Goal: Use online tool/utility: Utilize a website feature to perform a specific function

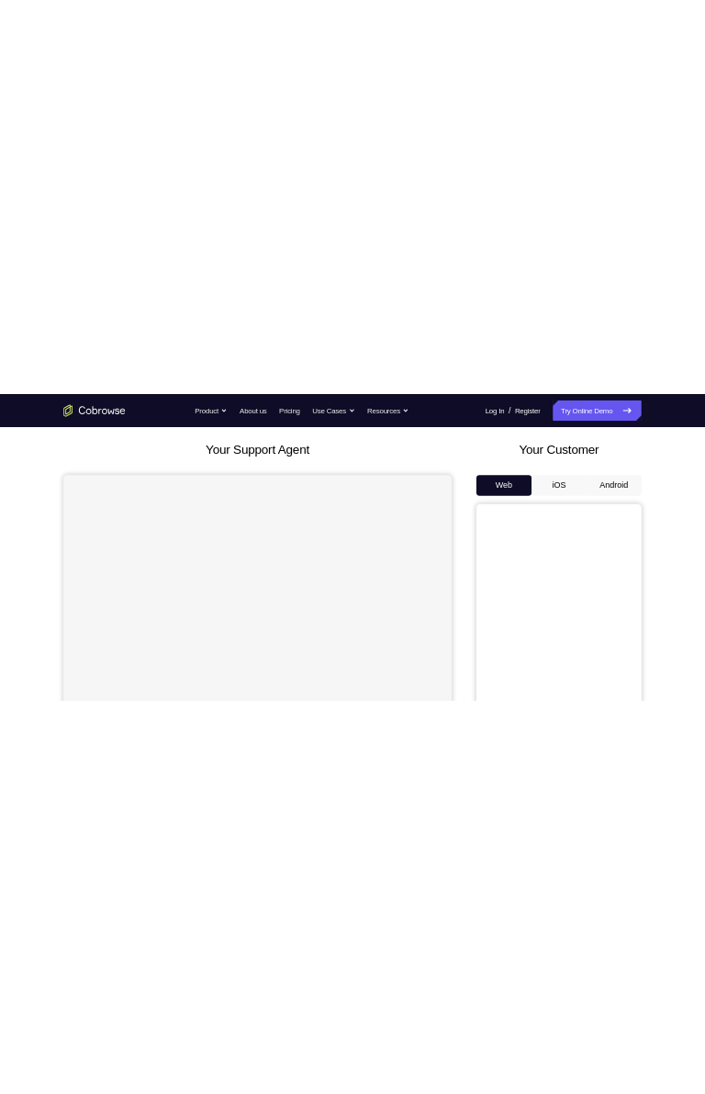
scroll to position [85, 0]
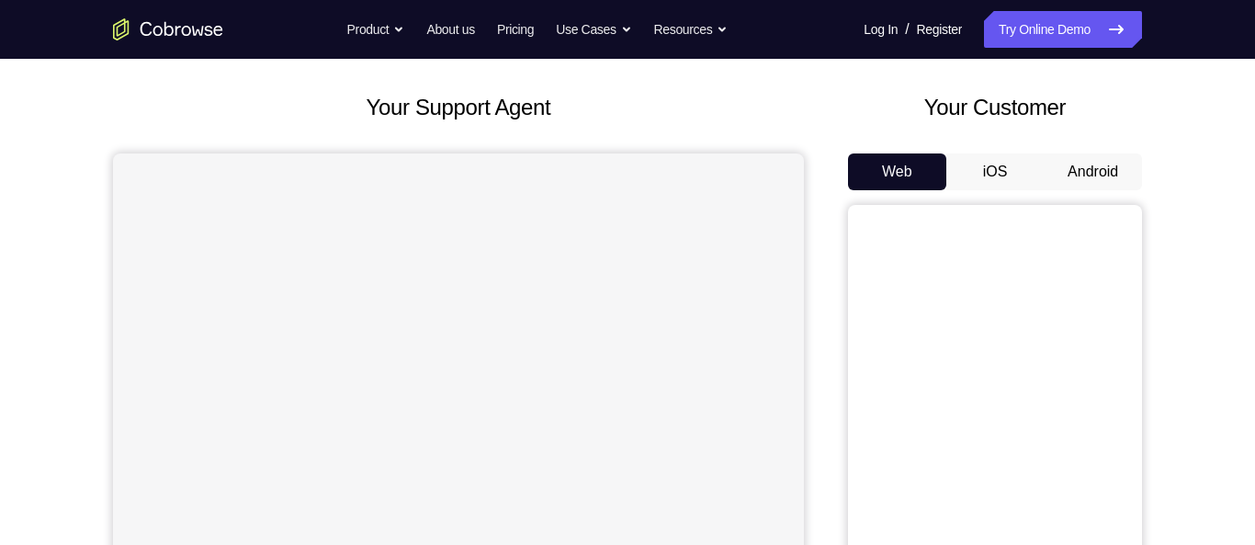
click at [1120, 164] on button "Android" at bounding box center [1092, 171] width 98 height 37
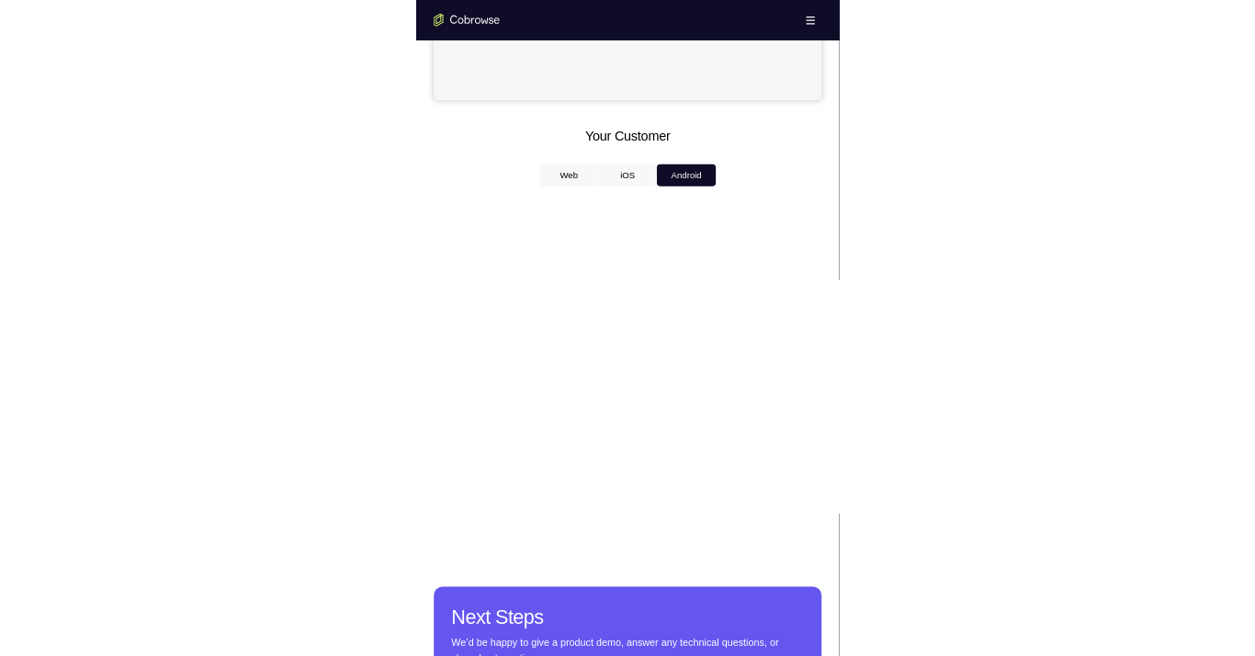
scroll to position [705, 0]
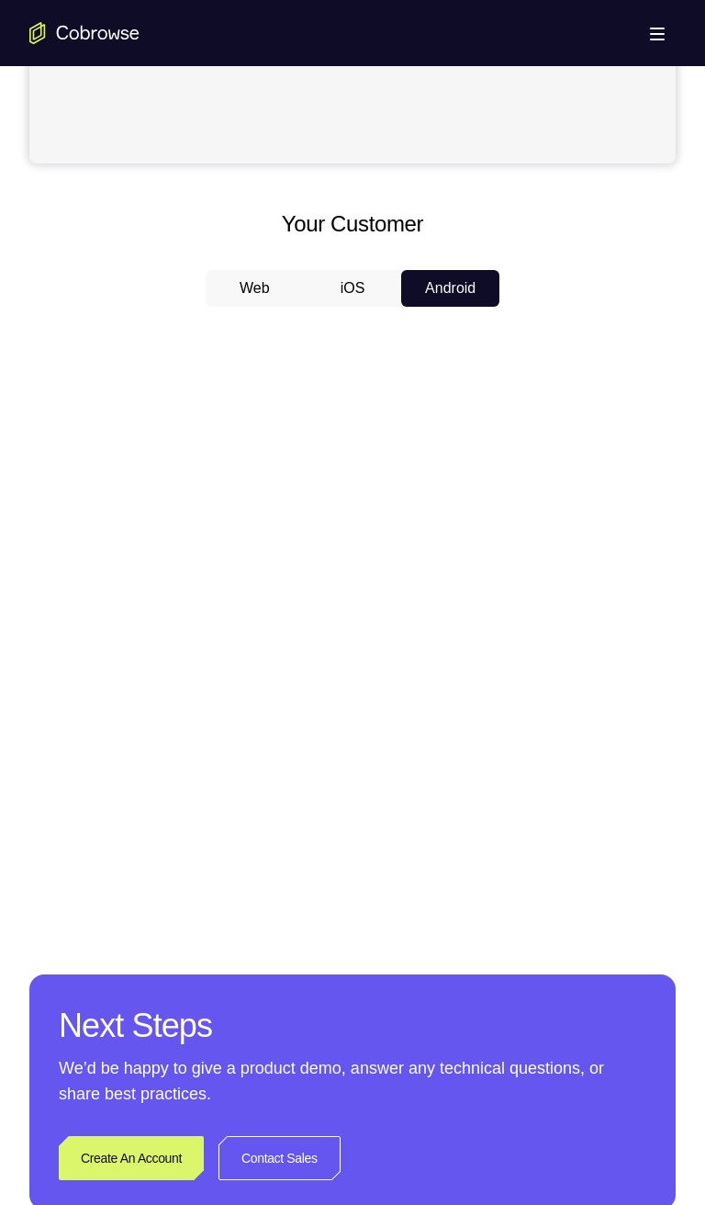
click at [495, 398] on div at bounding box center [352, 603] width 647 height 565
click at [204, 395] on div at bounding box center [352, 603] width 647 height 565
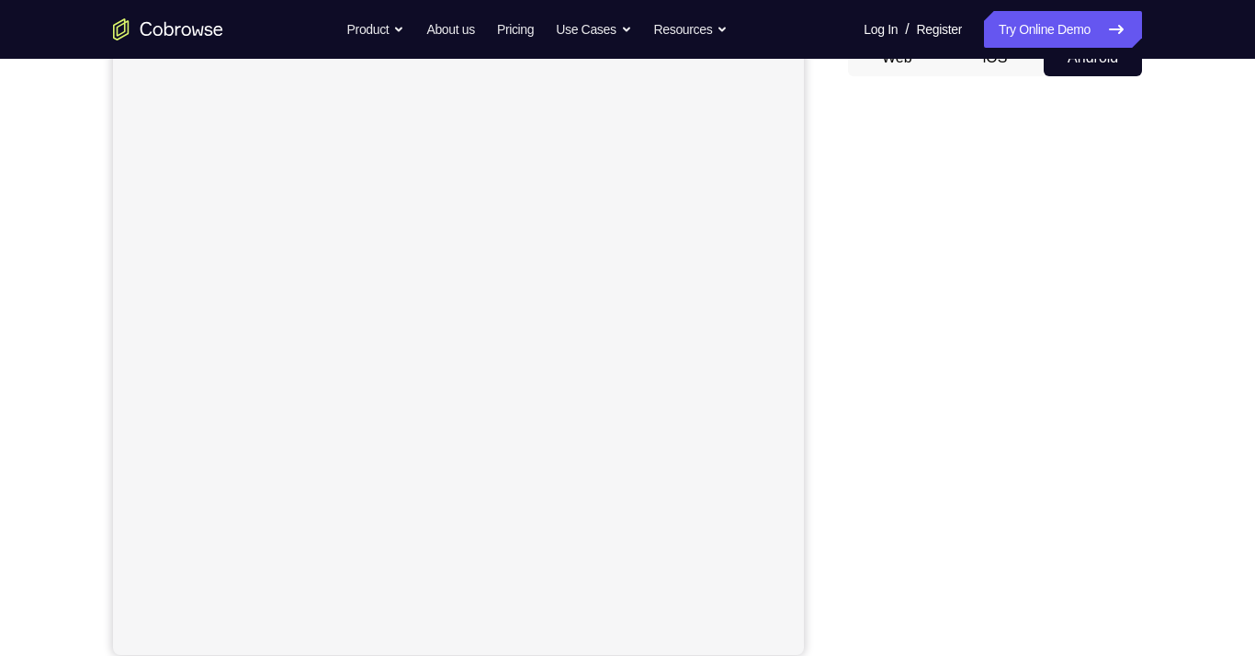
scroll to position [158, 0]
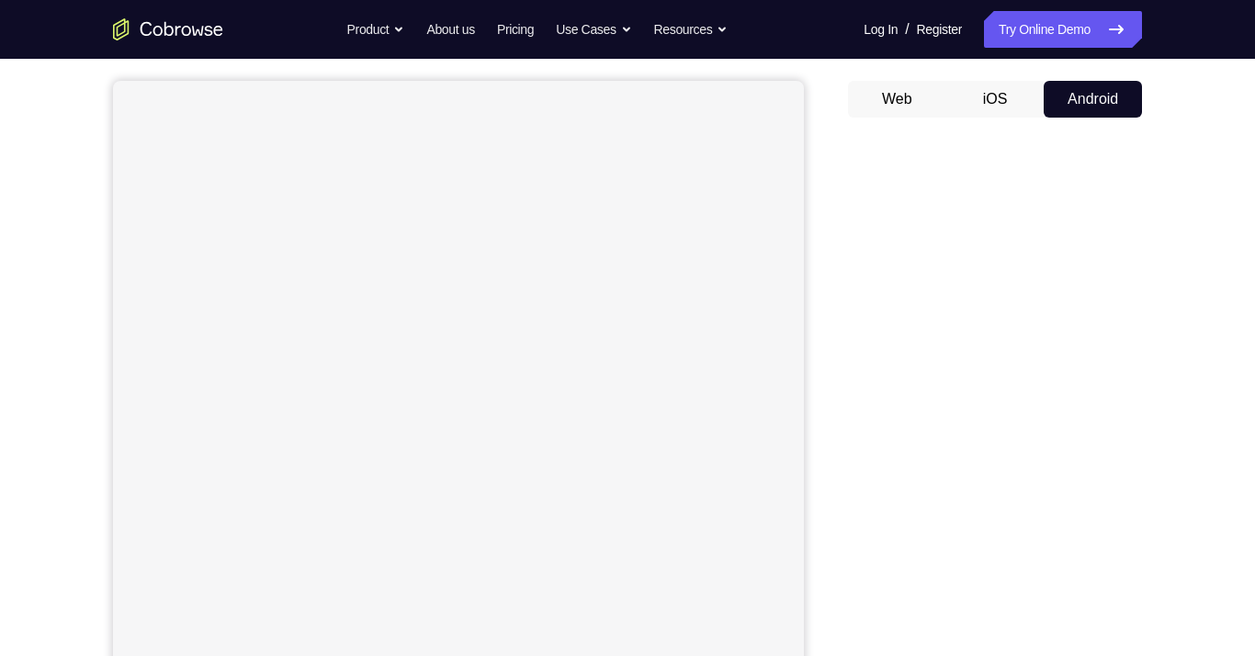
click at [1188, 333] on div "Your Support Agent Your Customer Web iOS Android Next Steps We’d be happy to gi…" at bounding box center [627, 506] width 1176 height 1211
click at [1191, 337] on div "Your Support Agent Your Customer Web iOS Android Next Steps We’d be happy to gi…" at bounding box center [627, 506] width 1176 height 1211
click at [1208, 348] on div "Your Support Agent Your Customer Web iOS Android Next Steps We’d be happy to gi…" at bounding box center [627, 506] width 1176 height 1211
click at [1207, 363] on div "Your Support Agent Your Customer Web iOS Android Next Steps We’d be happy to gi…" at bounding box center [627, 506] width 1176 height 1211
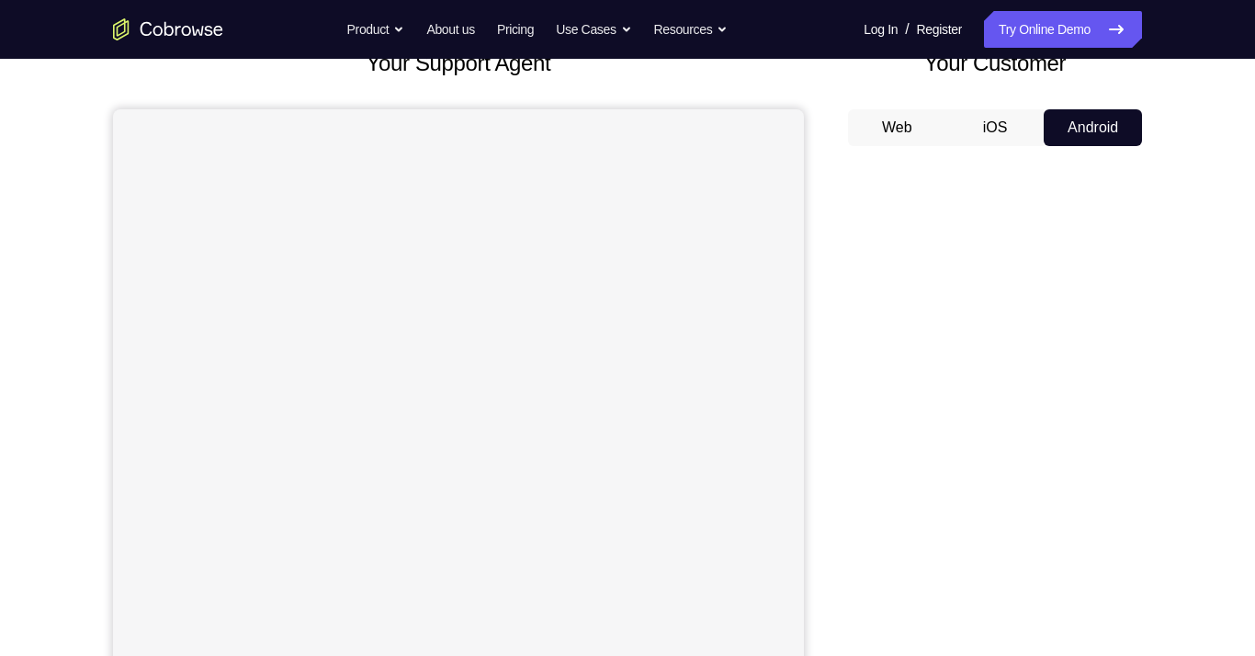
scroll to position [0, 0]
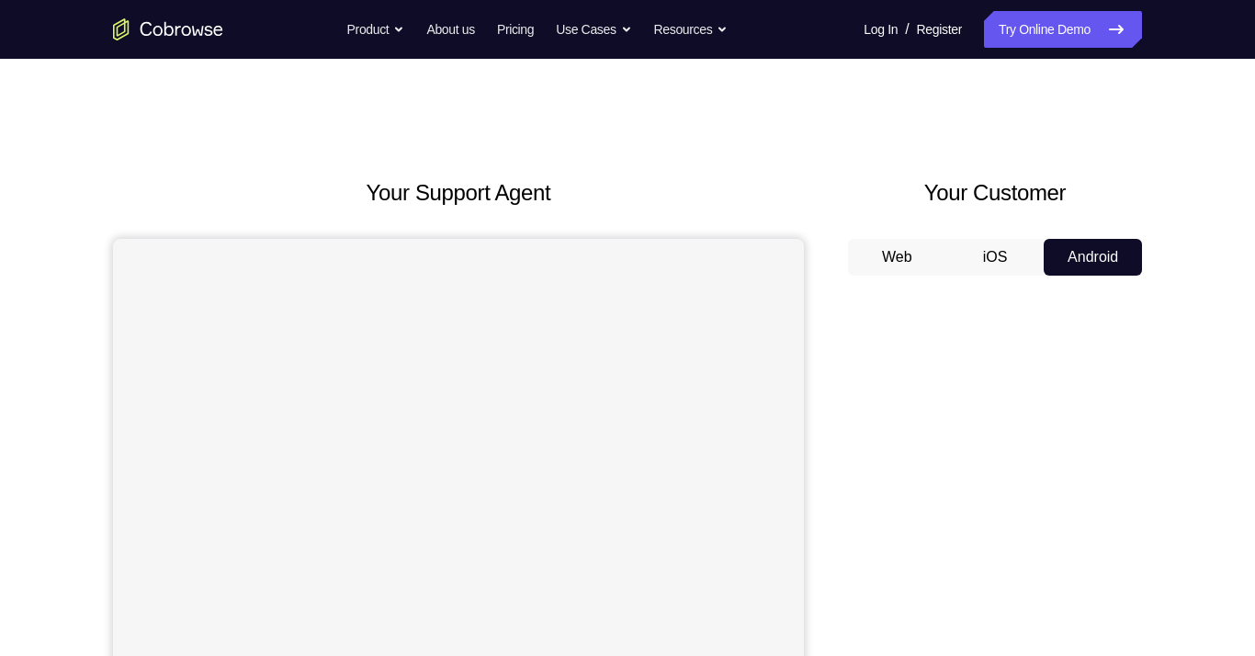
click at [993, 254] on button "iOS" at bounding box center [995, 257] width 98 height 37
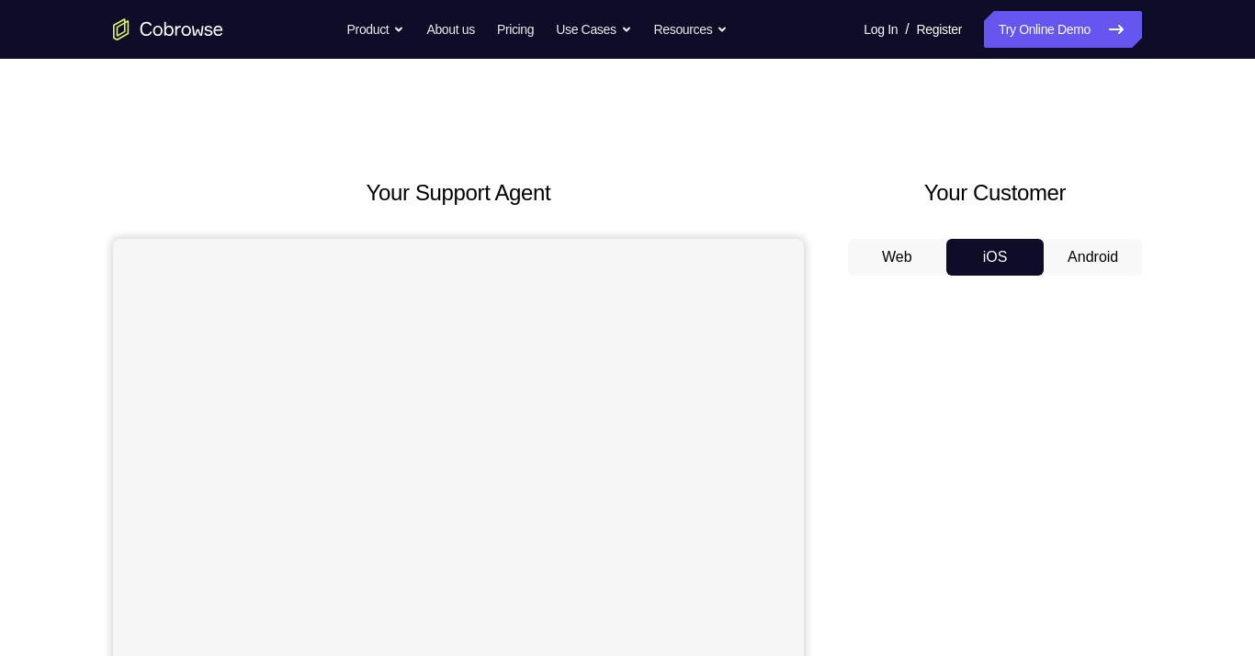
click at [1103, 251] on button "Android" at bounding box center [1092, 257] width 98 height 37
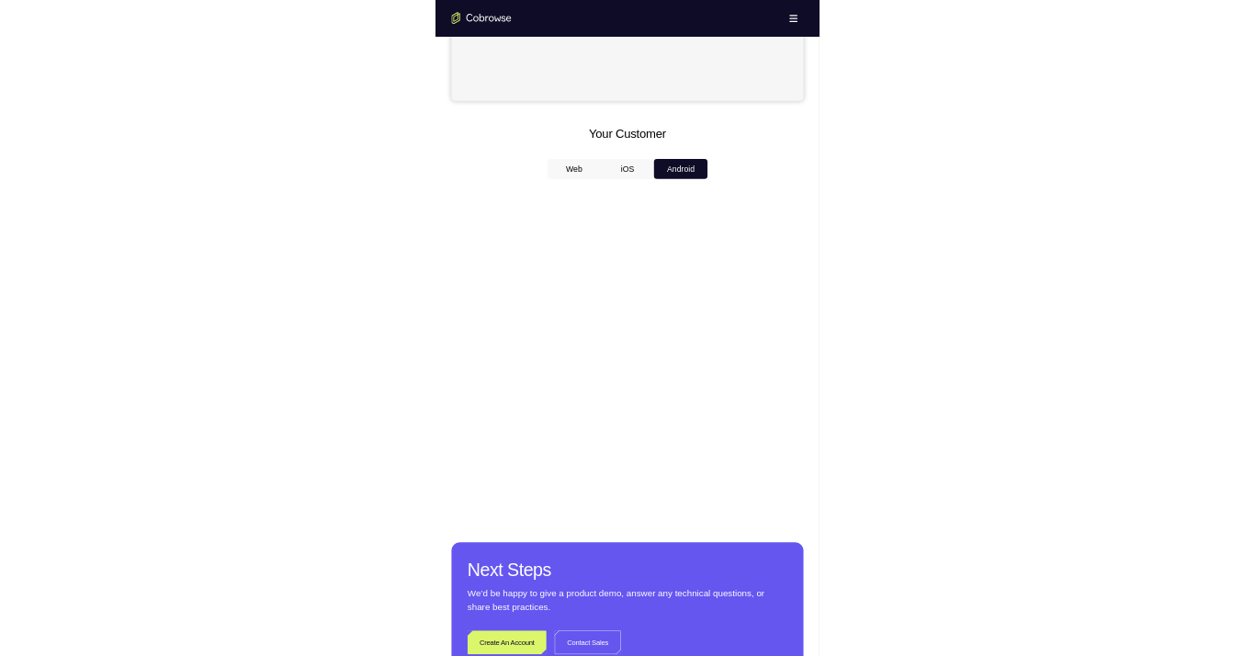
scroll to position [685, 0]
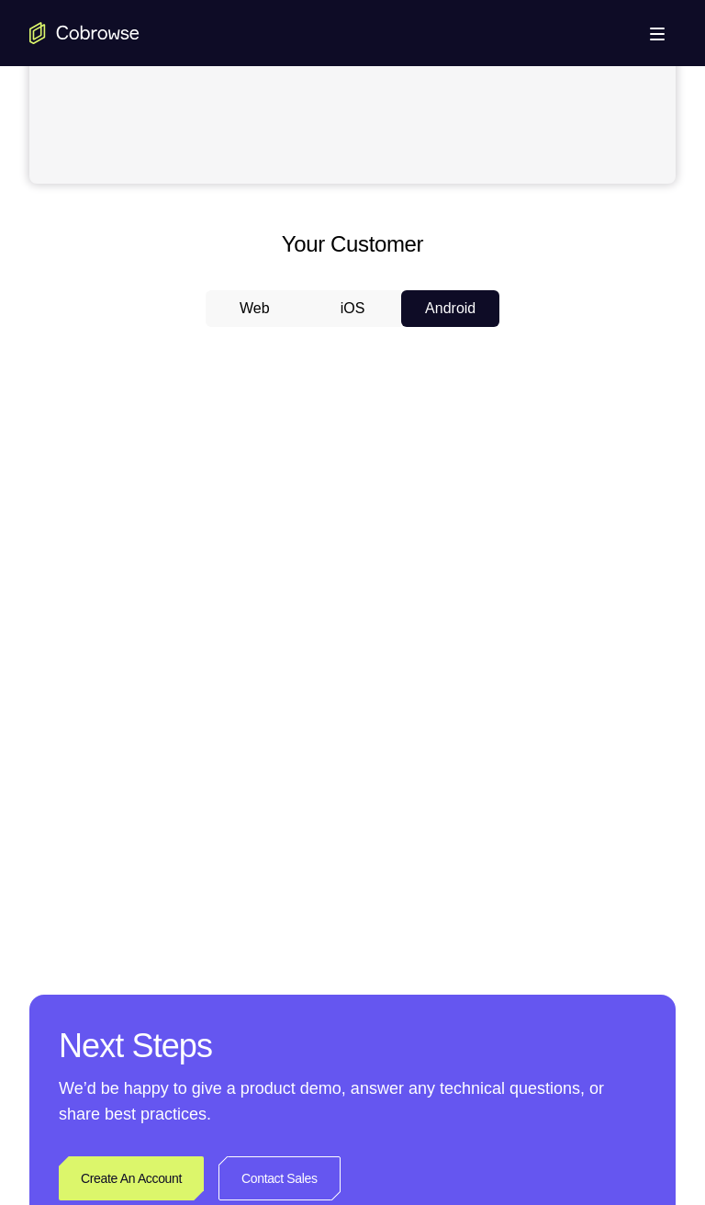
click at [586, 544] on div at bounding box center [352, 624] width 647 height 565
click at [503, 544] on div at bounding box center [352, 624] width 647 height 565
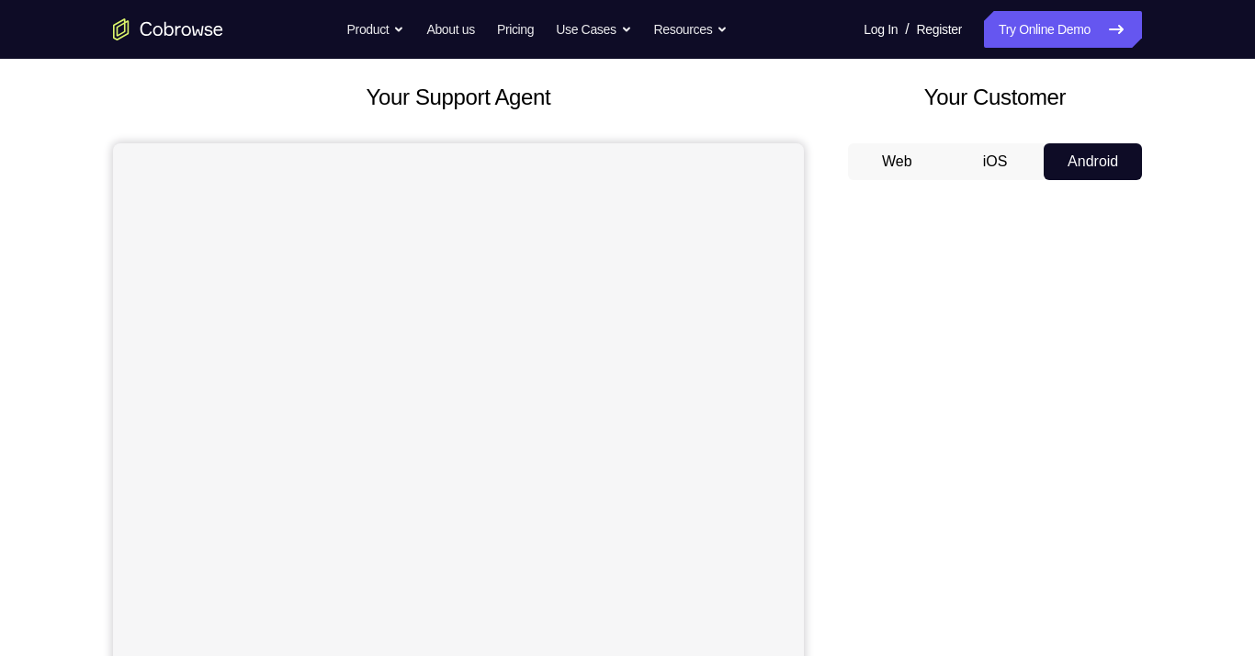
scroll to position [105, 0]
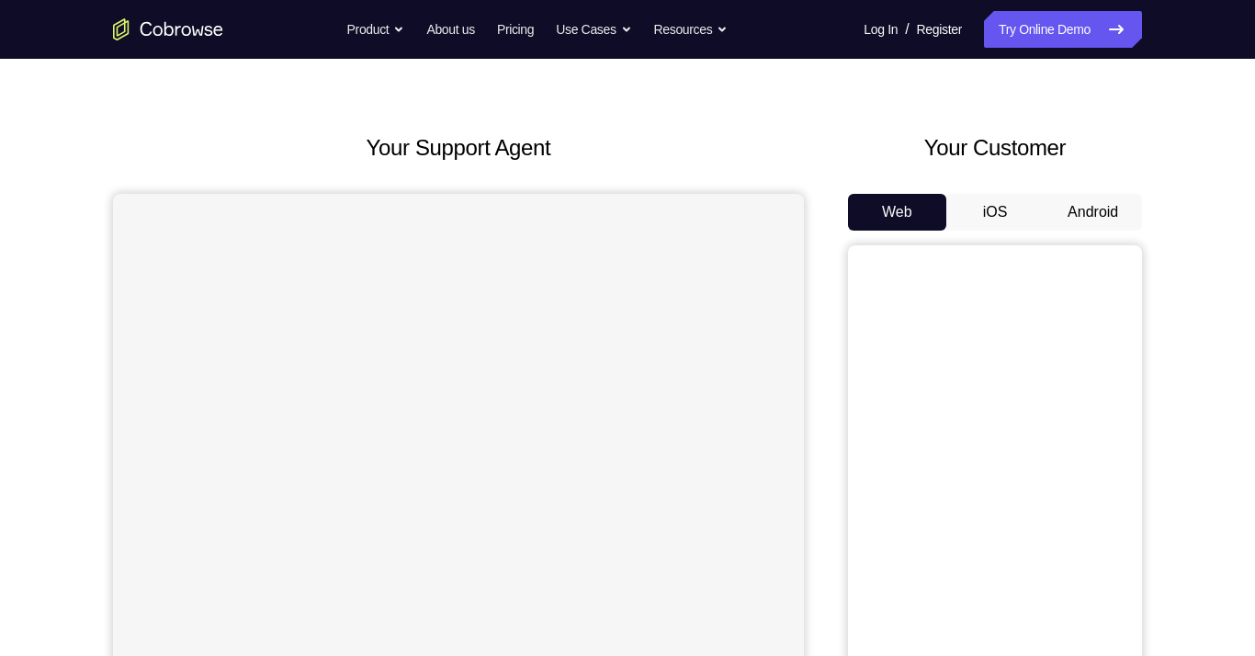
scroll to position [76, 0]
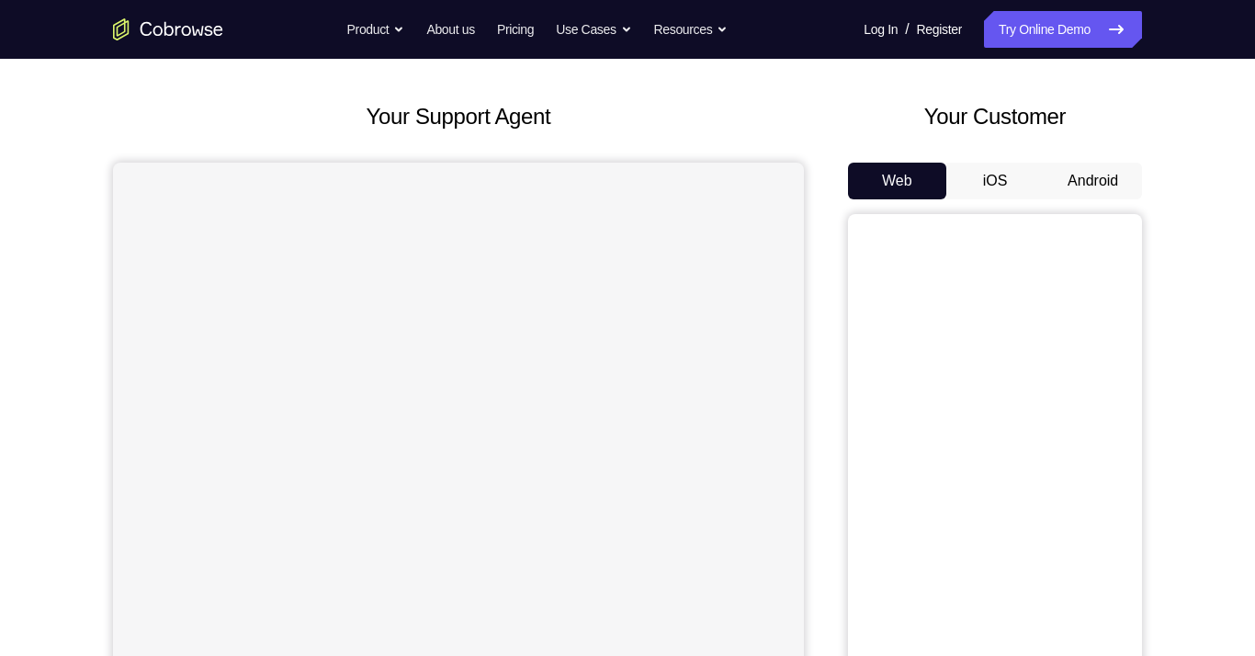
click at [1105, 175] on button "Android" at bounding box center [1092, 181] width 98 height 37
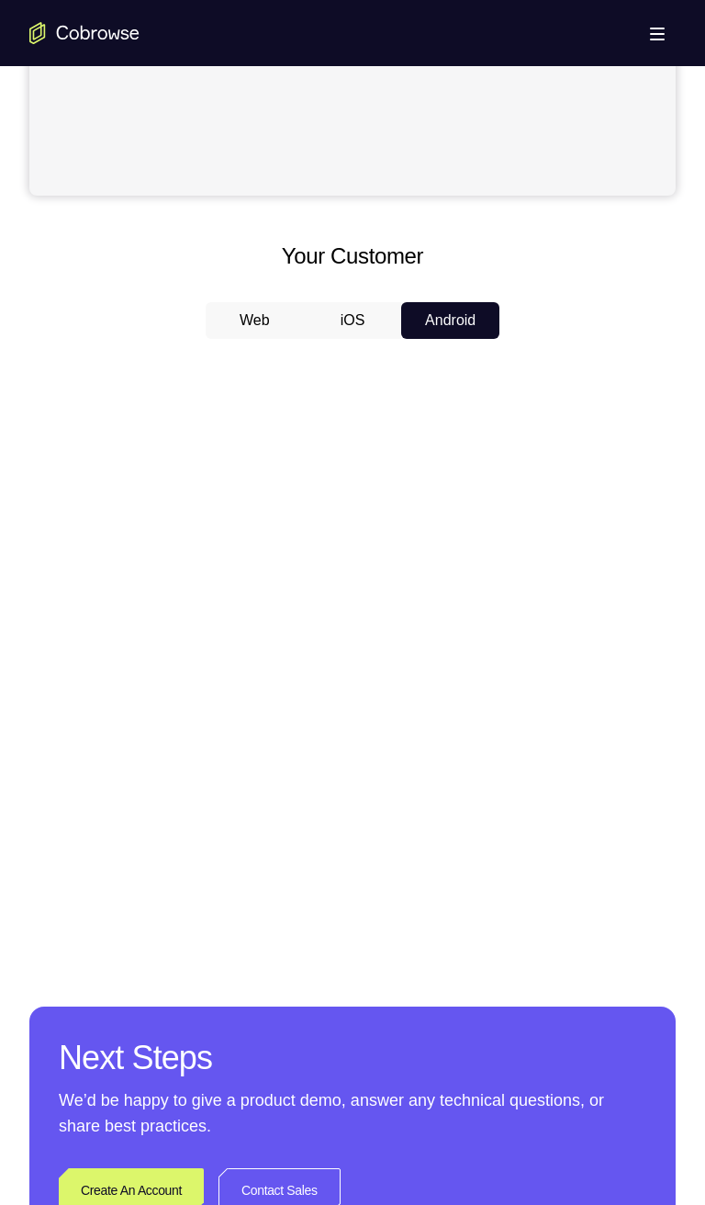
scroll to position [674, 0]
click at [199, 466] on div at bounding box center [352, 635] width 647 height 565
click at [198, 466] on div at bounding box center [352, 635] width 647 height 565
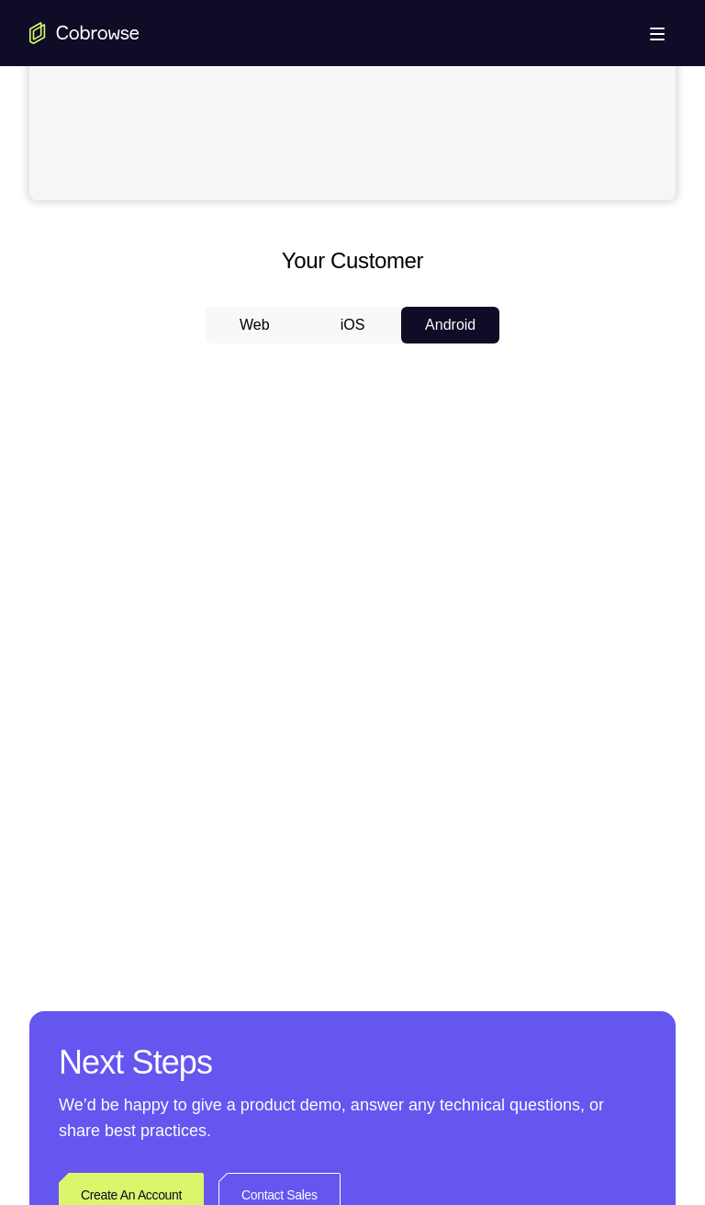
scroll to position [667, 0]
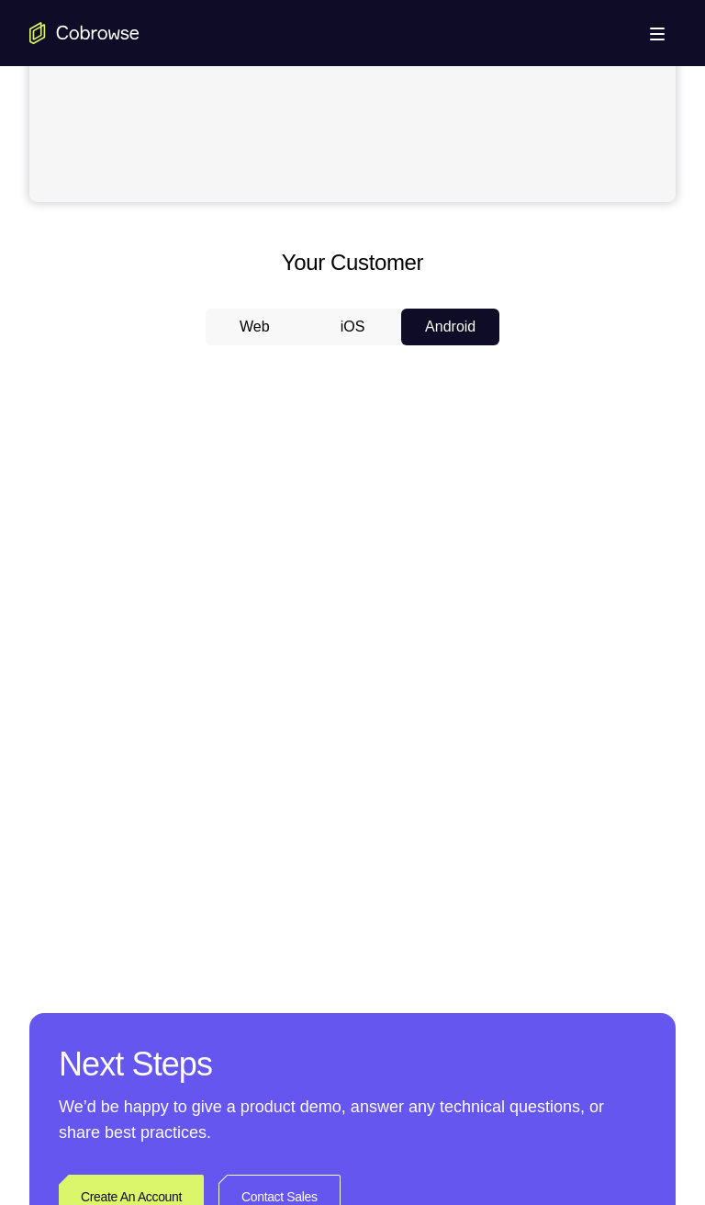
click at [167, 411] on div at bounding box center [352, 642] width 647 height 565
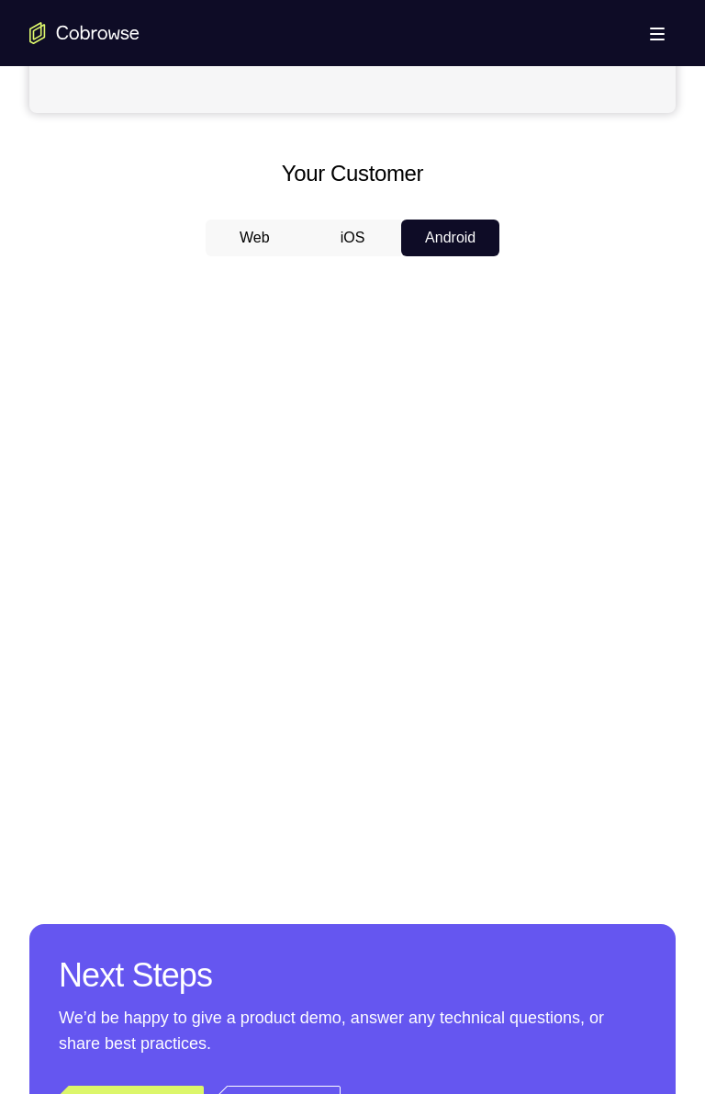
scroll to position [755, 0]
click at [364, 231] on button "iOS" at bounding box center [353, 238] width 98 height 37
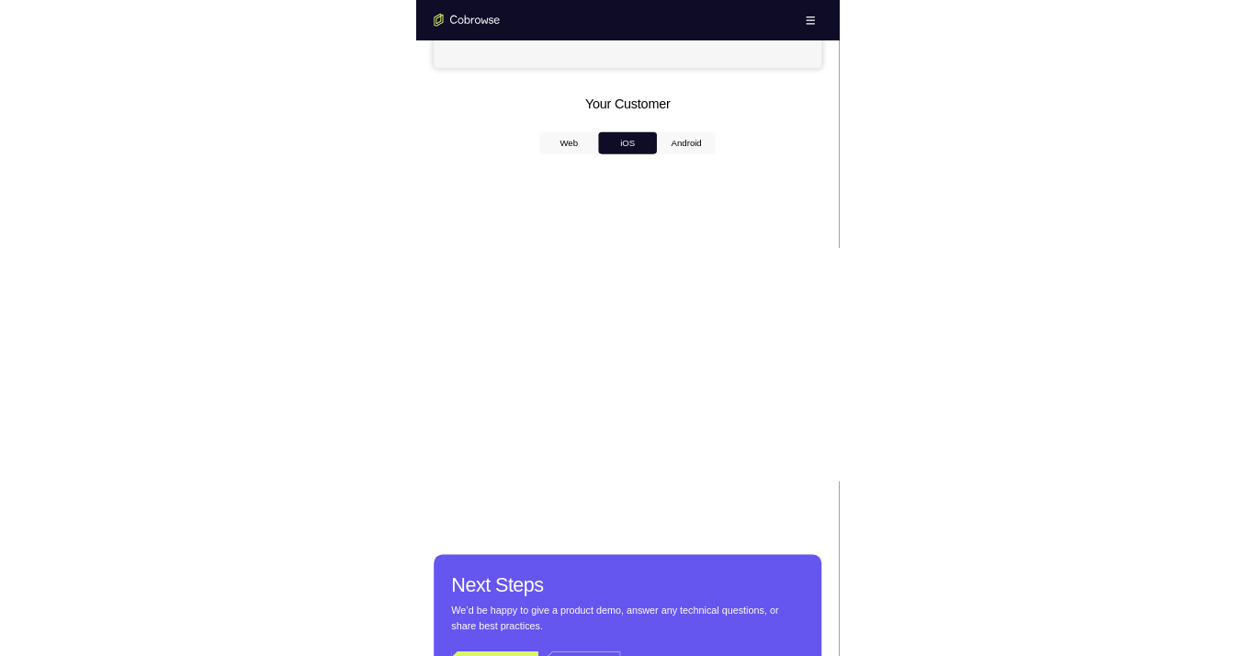
scroll to position [754, 0]
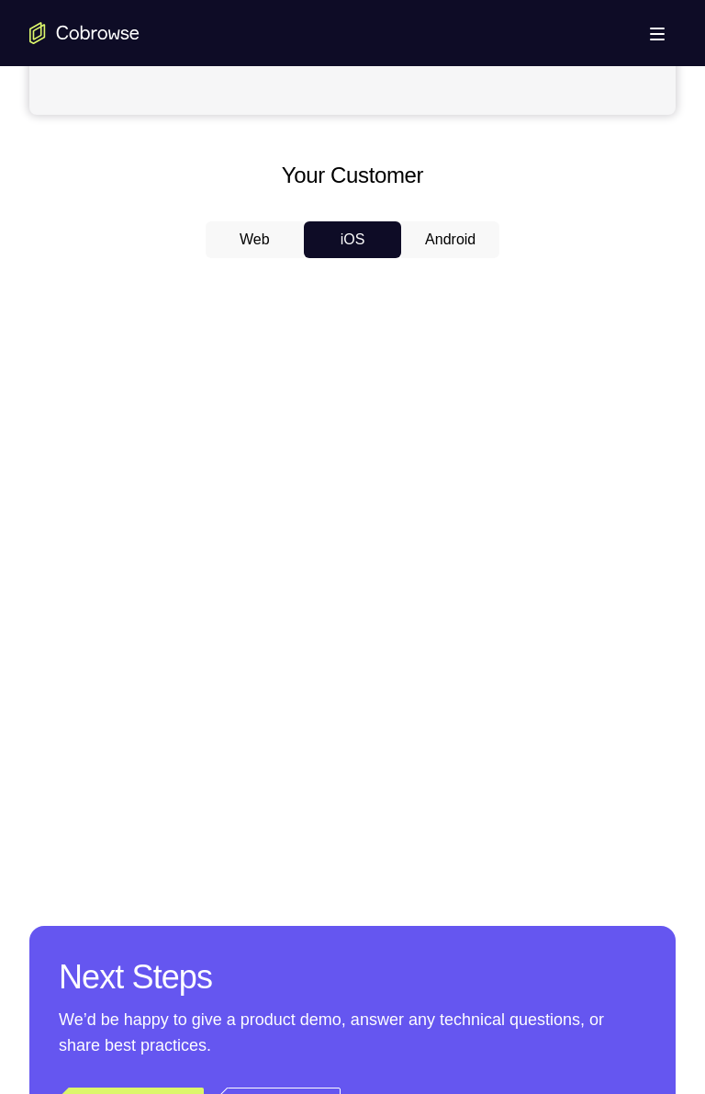
click at [478, 232] on button "Android" at bounding box center [450, 239] width 98 height 37
click at [343, 241] on button "iOS" at bounding box center [353, 239] width 98 height 37
click at [246, 247] on button "Web" at bounding box center [255, 239] width 98 height 37
click at [360, 244] on button "iOS" at bounding box center [353, 239] width 98 height 37
click at [467, 245] on button "Android" at bounding box center [450, 239] width 98 height 37
